Goal: Task Accomplishment & Management: Use online tool/utility

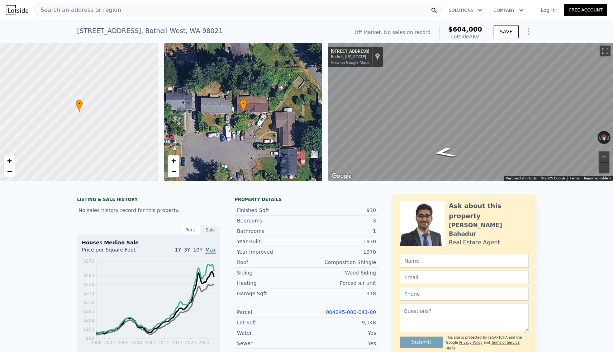
scroll to position [3, 0]
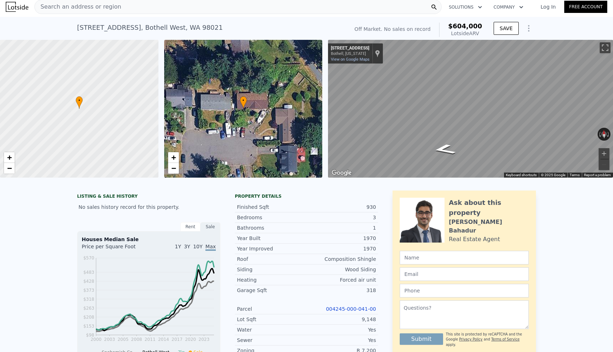
click at [194, 10] on div "Search an address or region" at bounding box center [237, 7] width 407 height 14
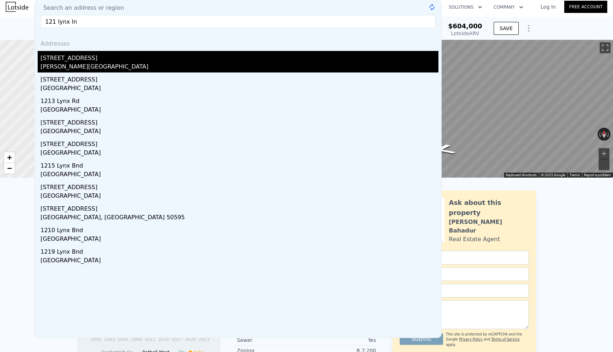
scroll to position [0, 0]
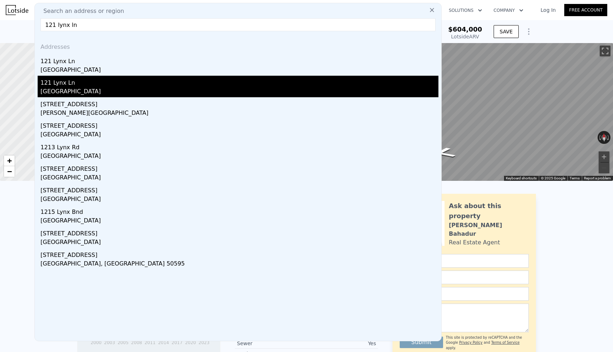
type input "121 lynx ln"
click at [86, 86] on div "121 Lynx Ln" at bounding box center [240, 81] width 398 height 11
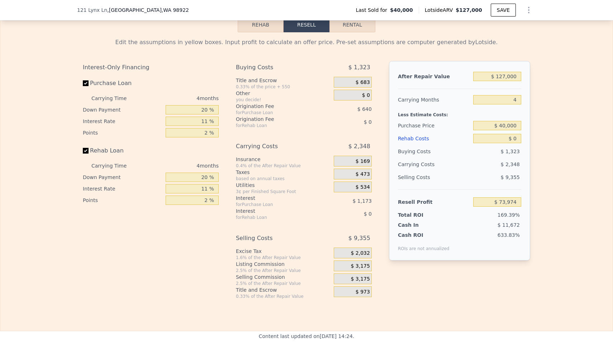
scroll to position [998, 0]
click at [519, 74] on input "$ 127,000" at bounding box center [497, 75] width 48 height 9
type input "$ 12,700"
type input "-$ 32,250"
type input "$ 1,270"
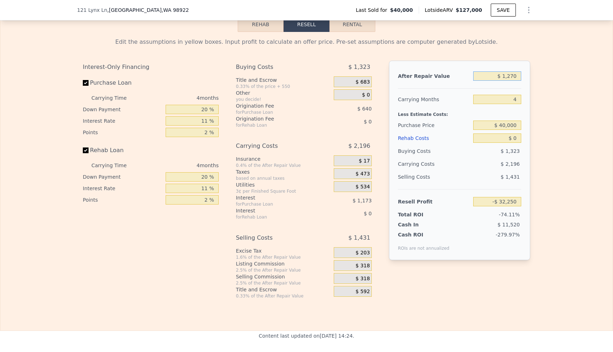
type input "-$ 42,872"
type input "$ 127"
type input "-$ 43,933"
type input "$ 12"
type input "-$ 44,040"
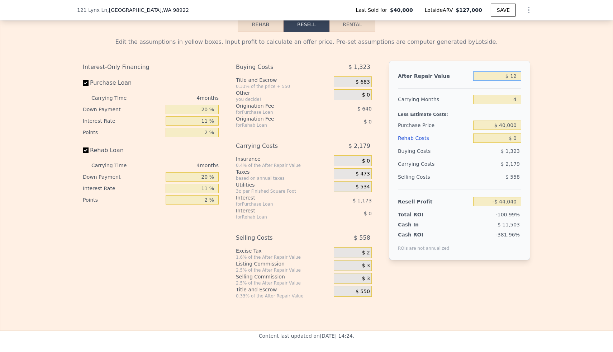
type input "$ 1"
type input "-$ 44,051"
type input "$ 3"
type input "-$ 44,049"
type input "$ 30"
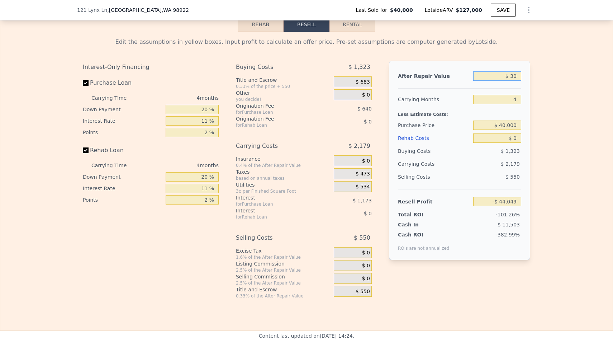
type input "-$ 44,024"
type input "$ 300"
type input "-$ 43,774"
type input "$ 3,000"
type input "-$ 41,264"
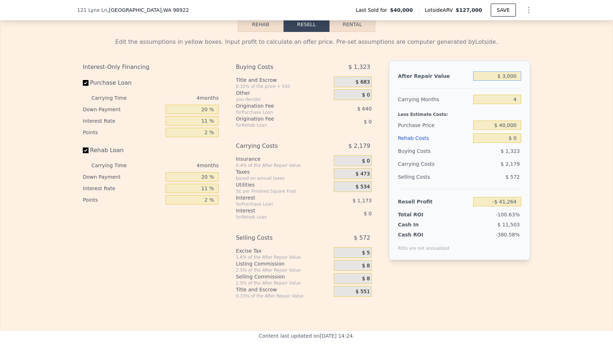
type input "$ 30,000"
type input "-$ 16,172"
type input "$ 300,000"
type input "$ 234,749"
type input "$ 300,000"
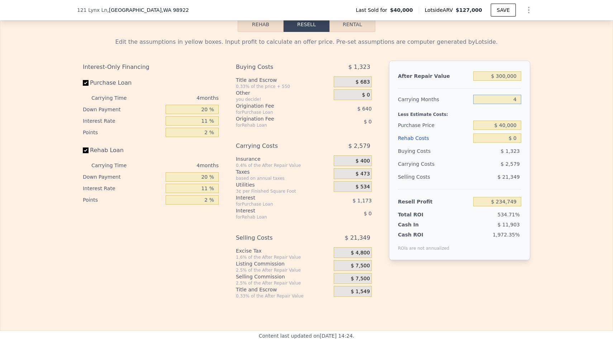
click at [516, 102] on input "4" at bounding box center [497, 99] width 48 height 9
type input "7"
type input "$ 232,816"
type input "7"
click at [519, 122] on input "$ 40,000" at bounding box center [497, 124] width 48 height 9
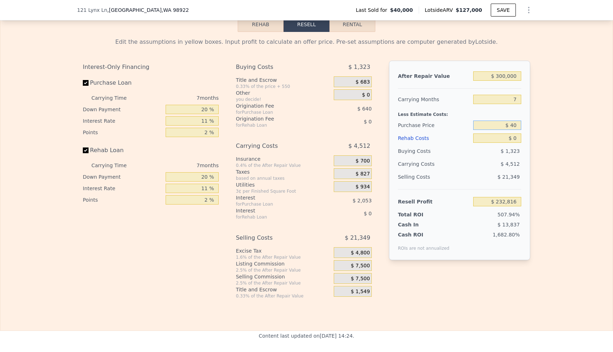
type input "$ 4"
type input "$ 1"
type input "$ 170,000"
type input "$ 93,625"
click at [516, 140] on input "$ 0" at bounding box center [497, 137] width 48 height 9
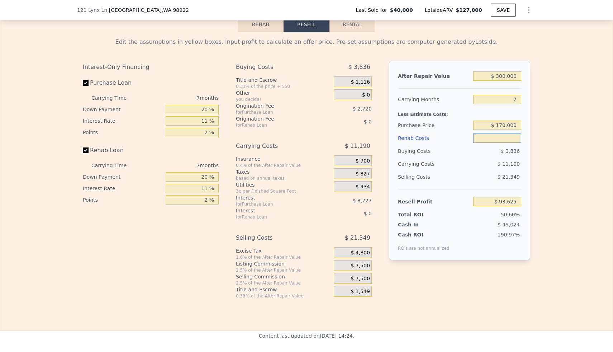
type input "$ 7"
type input "$ 93,618"
type input "$ 75"
type input "$ 93,542"
type input "$ 750"
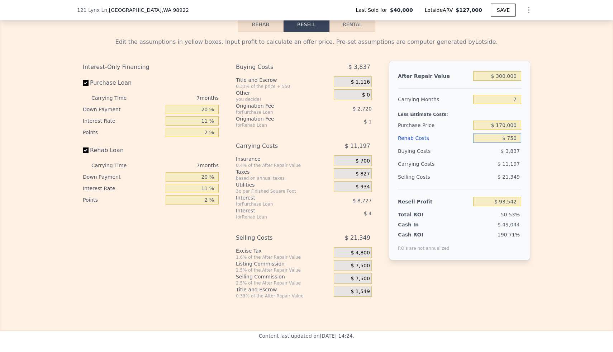
type input "$ 92,821"
type input "$ 7,500"
type input "$ 85,620"
type input "$ 75,000"
type input "$ 13,575"
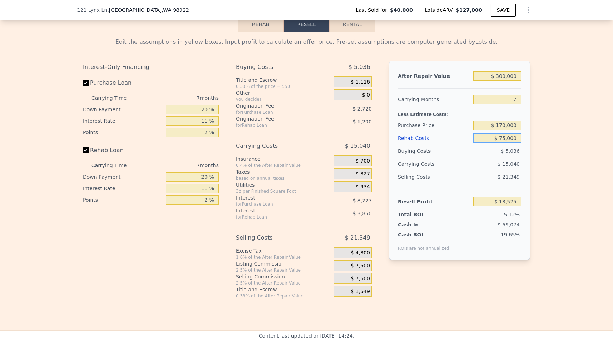
type input "$ 75,000"
click at [484, 195] on div "$ 13,575" at bounding box center [497, 201] width 48 height 13
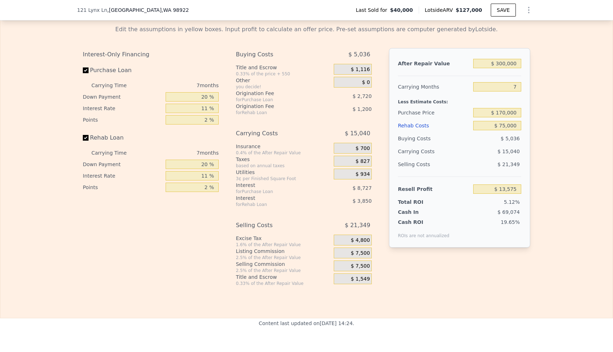
scroll to position [1014, 0]
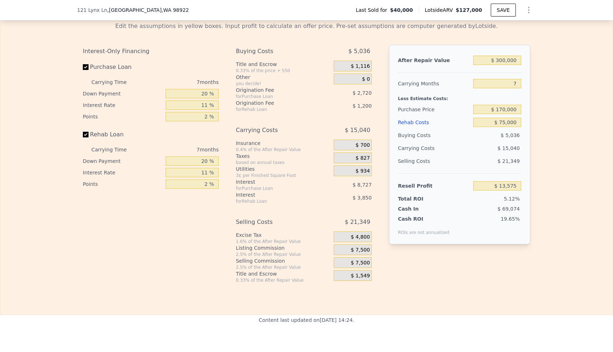
click at [84, 134] on input "Rehab Loan" at bounding box center [86, 135] width 6 height 6
checkbox input "false"
type input "$ 18,625"
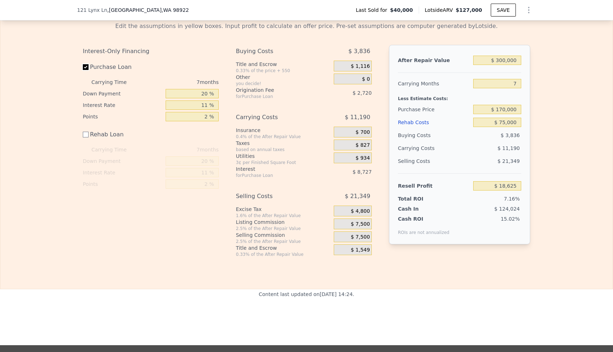
click at [85, 70] on input "Purchase Loan" at bounding box center [86, 67] width 6 height 6
checkbox input "false"
type input "$ 30,074"
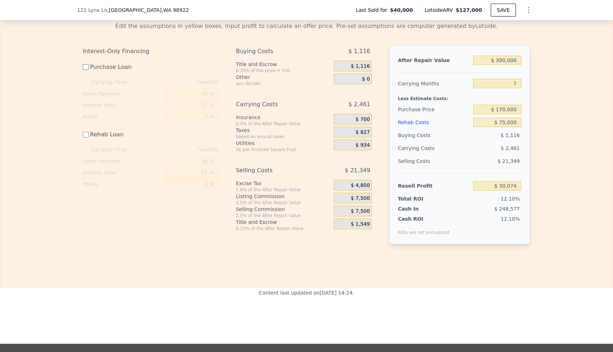
click at [86, 134] on input "Rehab Loan" at bounding box center [86, 135] width 6 height 6
checkbox input "true"
type input "$ 25,024"
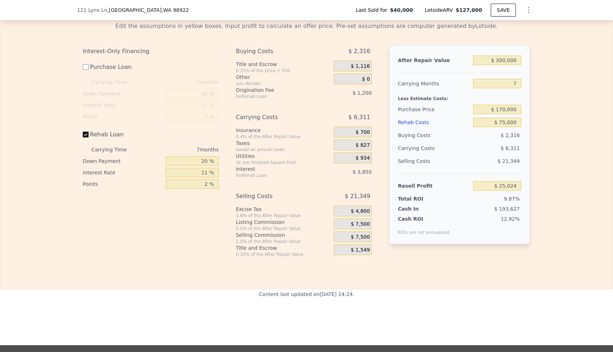
click at [86, 68] on input "Purchase Loan" at bounding box center [86, 67] width 6 height 6
checkbox input "true"
type input "$ 13,575"
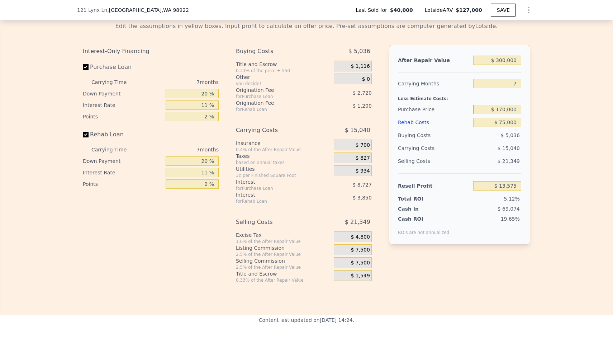
click at [505, 110] on input "$ 170,000" at bounding box center [497, 109] width 48 height 9
type input "$ 160,000"
type input "$ 24,286"
click at [488, 143] on div "$ 15,040" at bounding box center [484, 148] width 76 height 13
click at [83, 67] on input "Purchase Loan" at bounding box center [86, 67] width 6 height 6
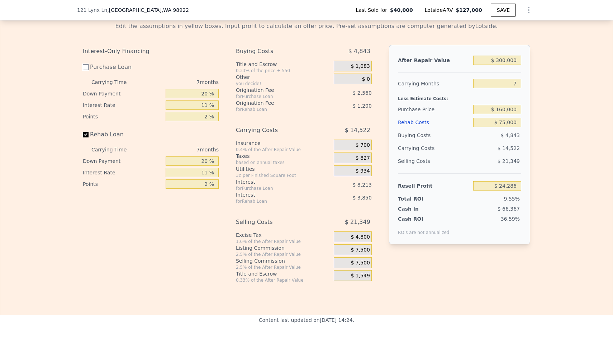
checkbox input "false"
type input "$ 35,057"
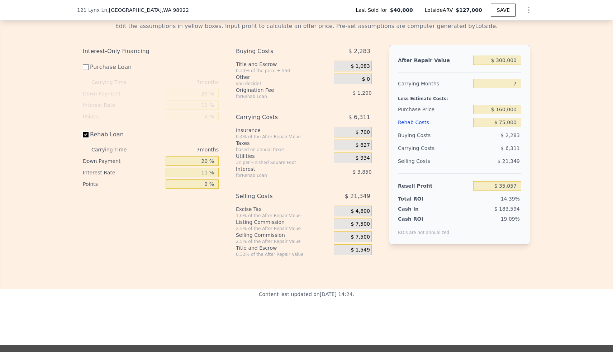
click at [87, 134] on input "Rehab Loan" at bounding box center [86, 135] width 6 height 6
checkbox input "false"
type input "$ 40,107"
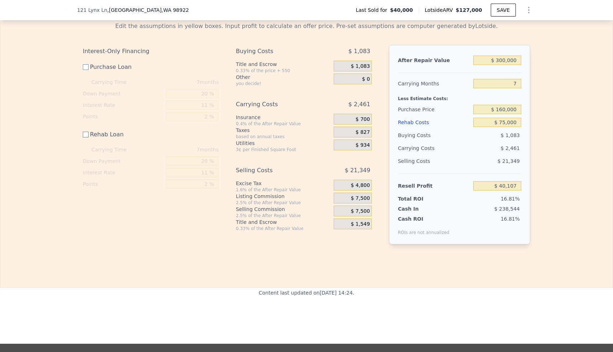
click at [85, 69] on input "Purchase Loan" at bounding box center [86, 67] width 6 height 6
checkbox input "true"
type input "$ 29,336"
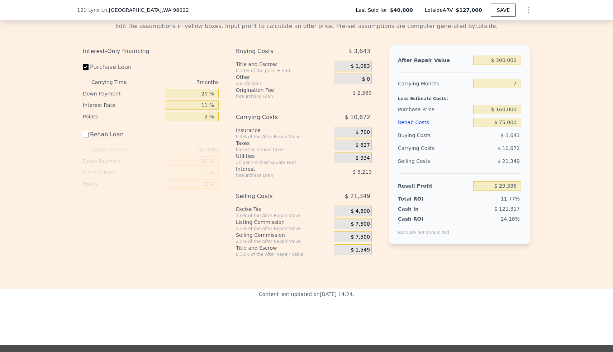
click at [84, 134] on input "Rehab Loan" at bounding box center [86, 135] width 6 height 6
checkbox input "true"
type input "$ 24,286"
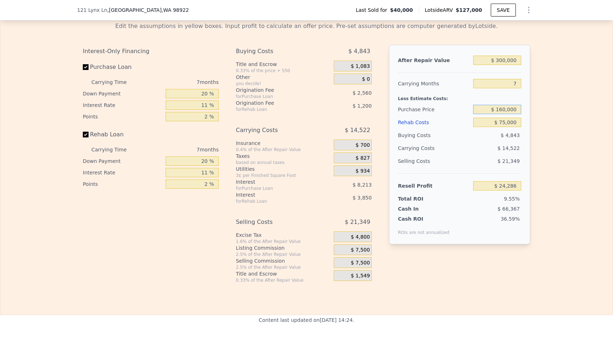
click at [505, 110] on input "$ 160,000" at bounding box center [497, 109] width 48 height 9
type input "$ 150,000"
type input "$ 34,990"
click at [496, 152] on div "$ 14,011" at bounding box center [484, 148] width 76 height 13
click at [507, 110] on input "$ 150,000" at bounding box center [497, 109] width 48 height 9
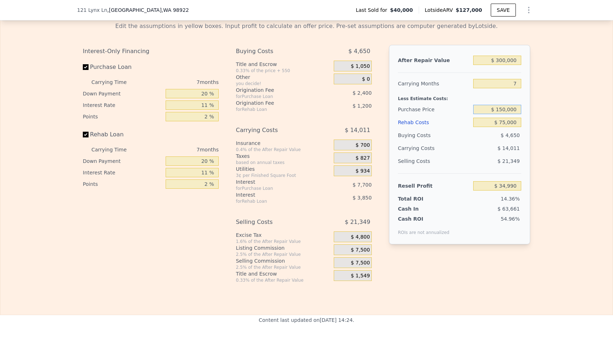
click at [505, 111] on input "$ 150,000" at bounding box center [497, 109] width 48 height 9
type input "$ 155,000"
type input "$ 29,635"
click at [491, 157] on div "$ 21,349" at bounding box center [497, 161] width 48 height 13
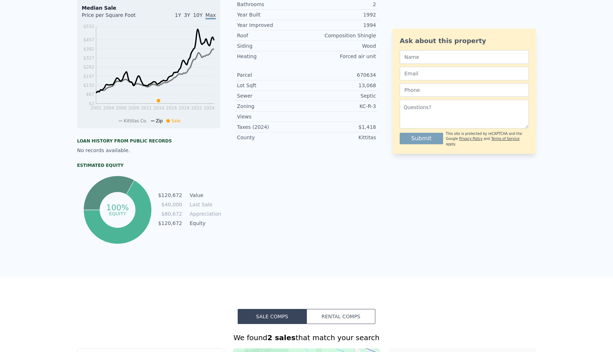
scroll to position [0, 0]
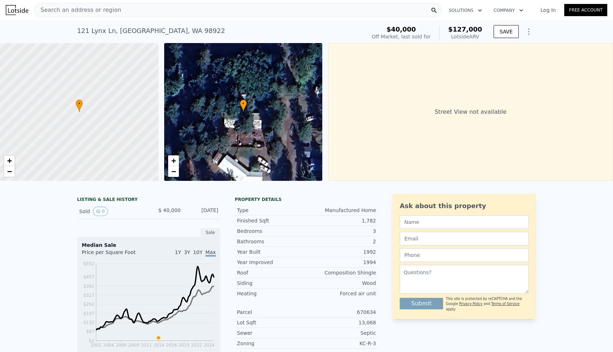
type input "$ 127,000"
type input "4"
type input "$ 0"
type input "$ 73,974"
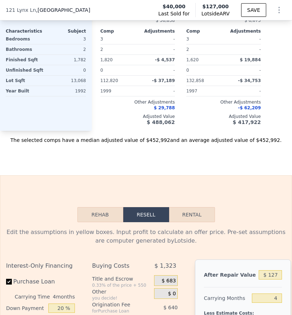
scroll to position [1202, 0]
